Goal: Task Accomplishment & Management: Use online tool/utility

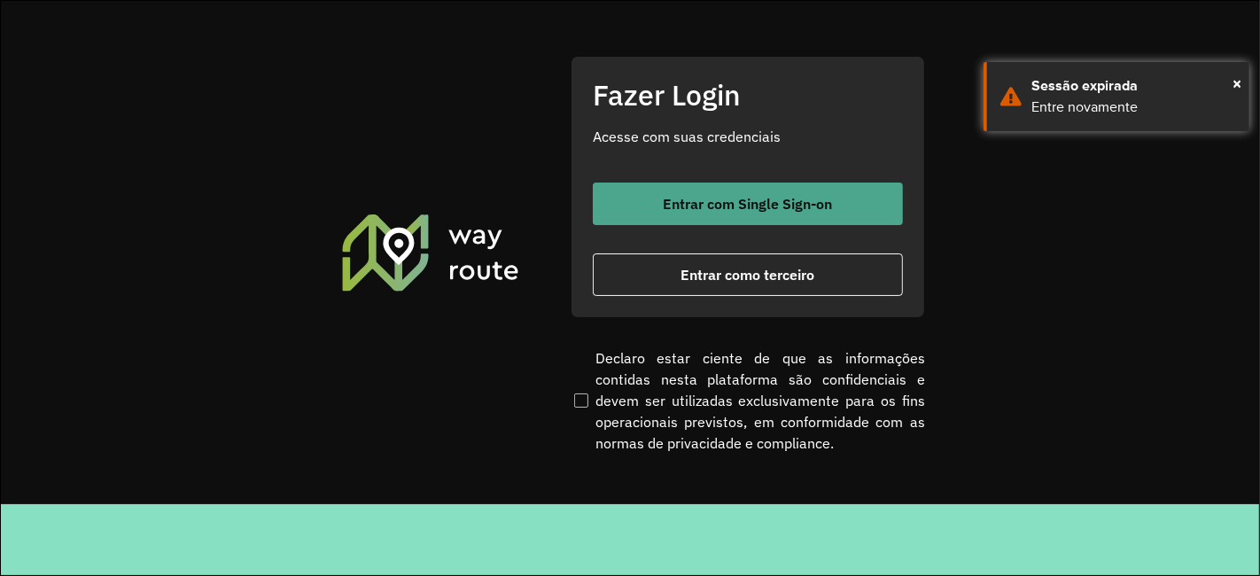
click at [805, 192] on button "Entrar com Single Sign-on" at bounding box center [748, 204] width 310 height 43
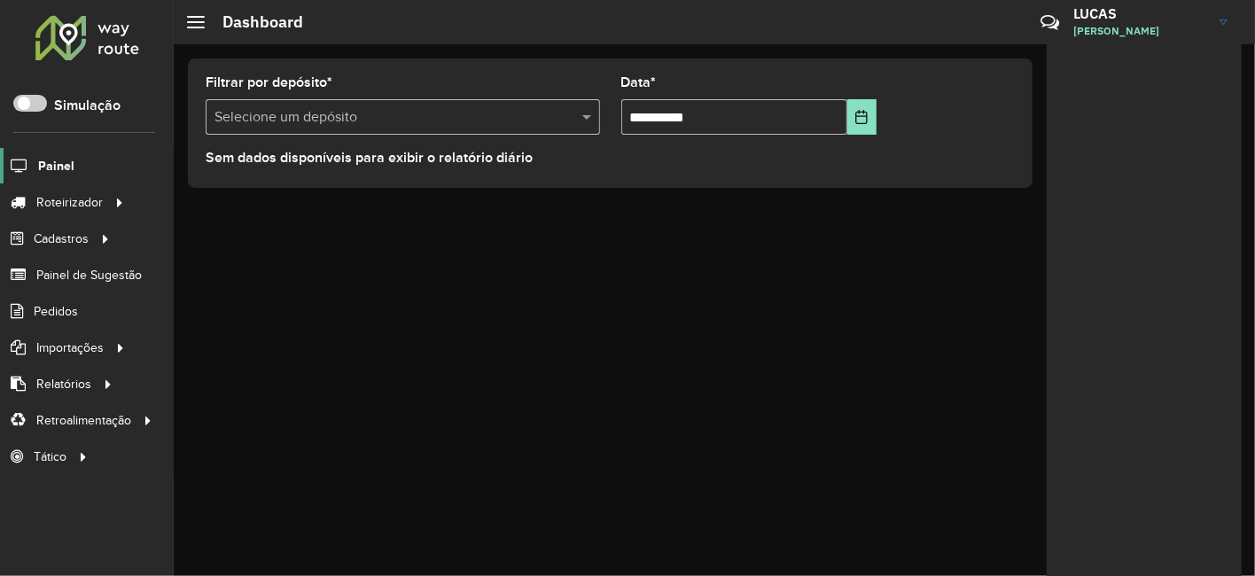
click at [66, 169] on span "Painel" at bounding box center [56, 166] width 36 height 19
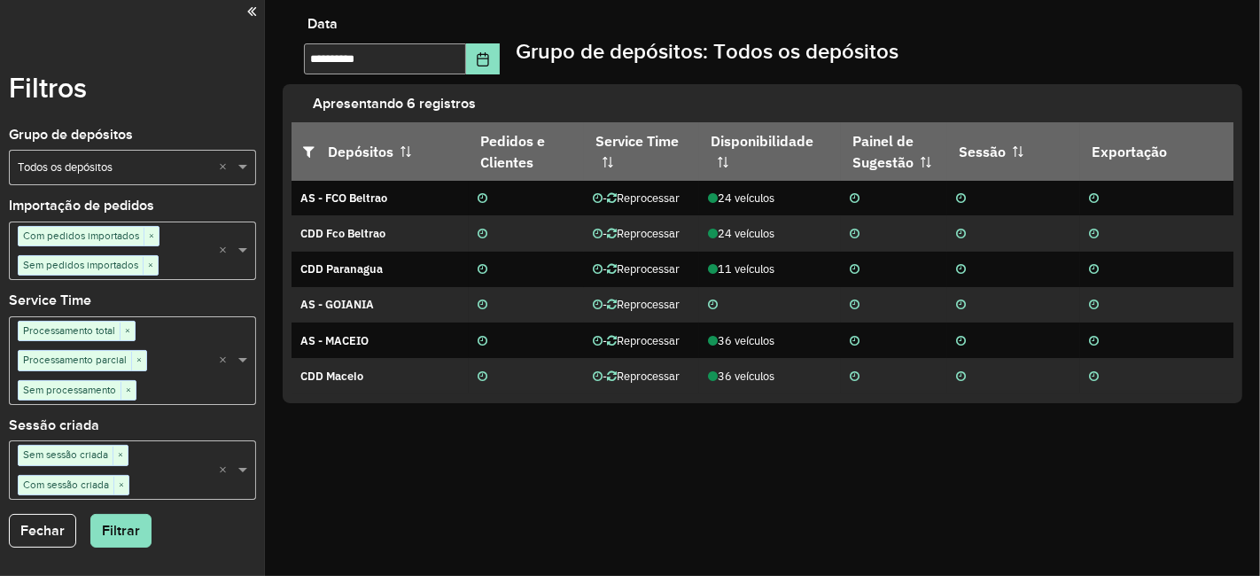
click at [709, 473] on div "**********" at bounding box center [762, 288] width 995 height 576
